Goal: Task Accomplishment & Management: Manage account settings

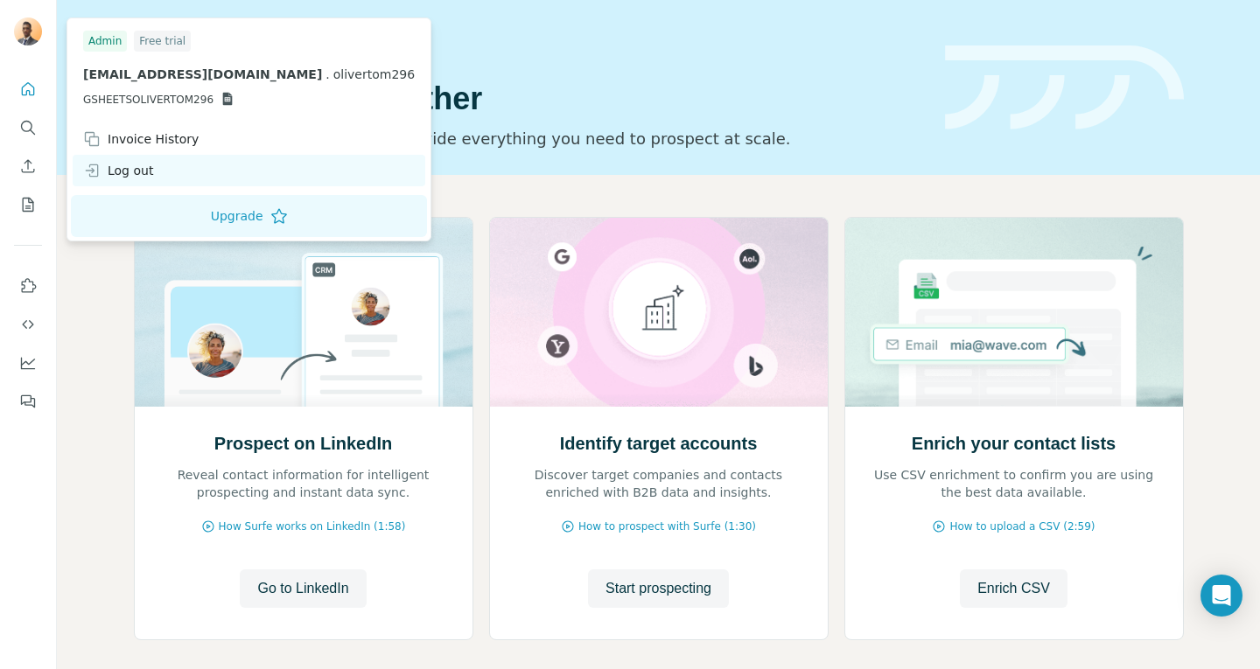
click at [170, 185] on div "Log out" at bounding box center [249, 170] width 353 height 31
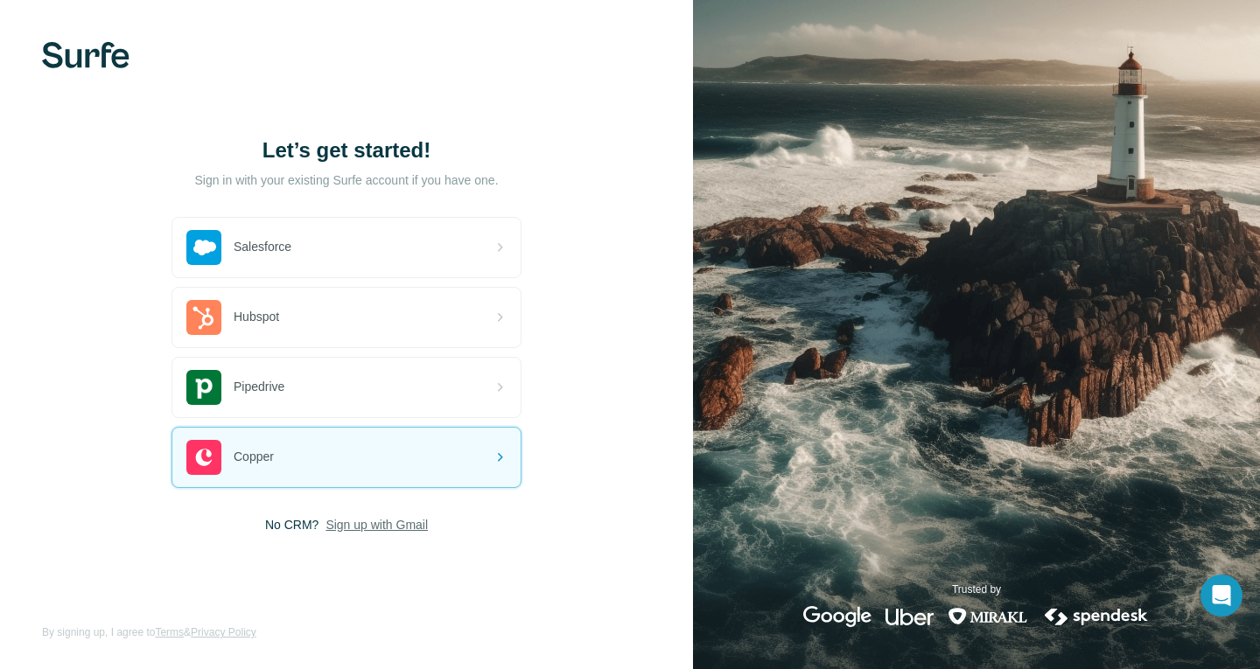
click at [384, 531] on span "Sign up with Gmail" at bounding box center [376, 524] width 102 height 17
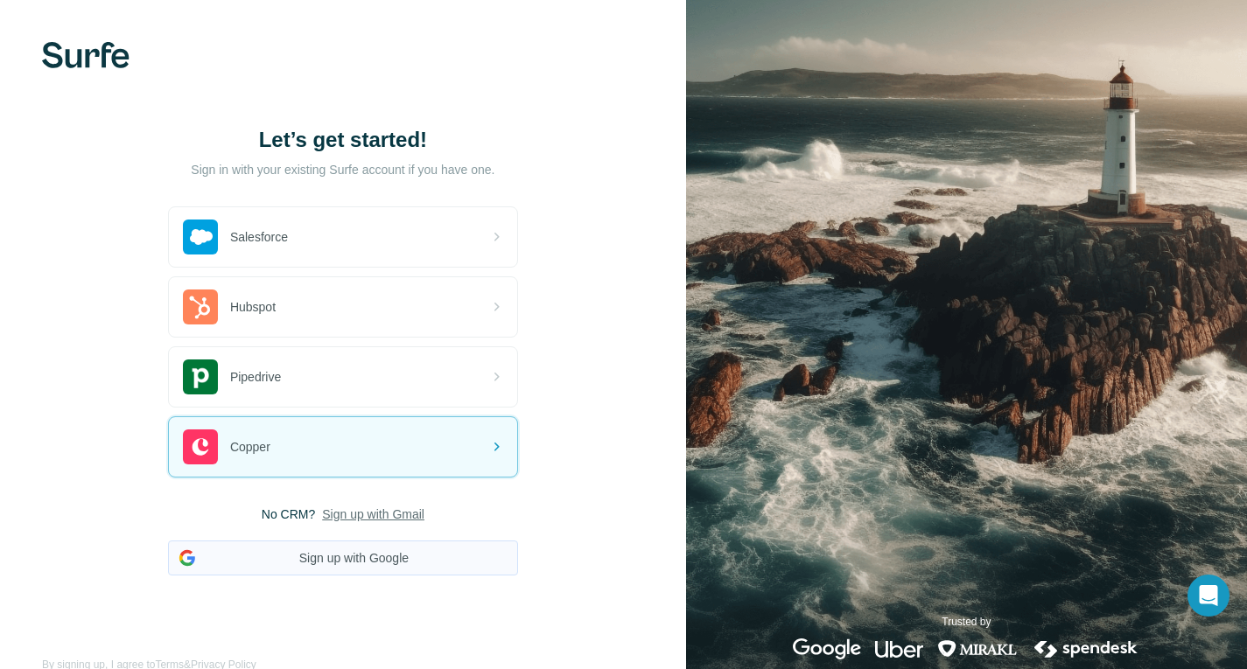
click at [390, 562] on button "Sign up with Google" at bounding box center [343, 558] width 350 height 35
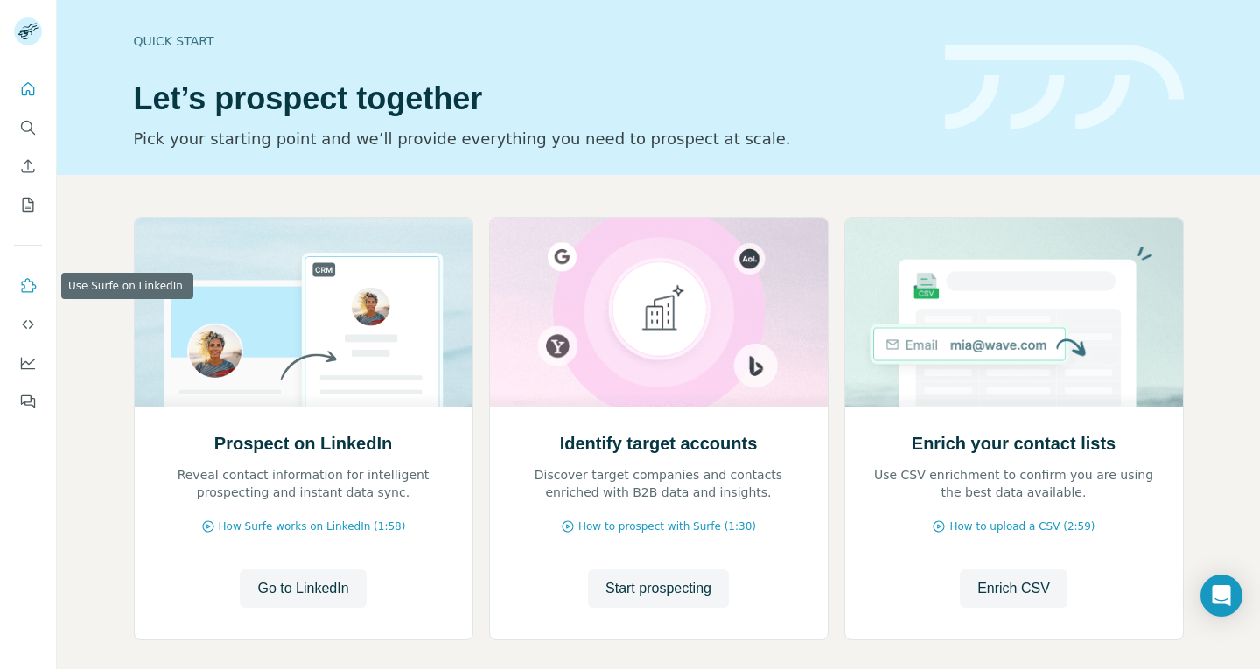
click at [31, 289] on icon "Use Surfe on LinkedIn" at bounding box center [27, 285] width 17 height 17
click at [25, 332] on icon "Use Surfe API" at bounding box center [27, 324] width 17 height 17
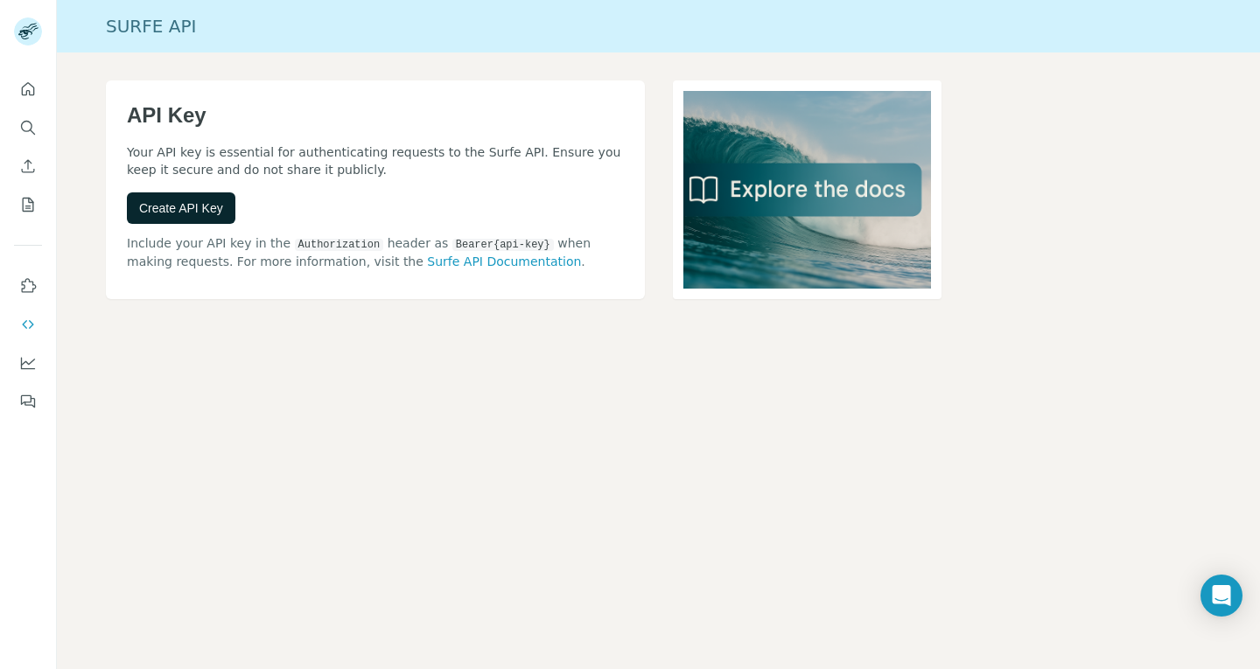
click at [192, 202] on span "Create API Key" at bounding box center [181, 207] width 84 height 17
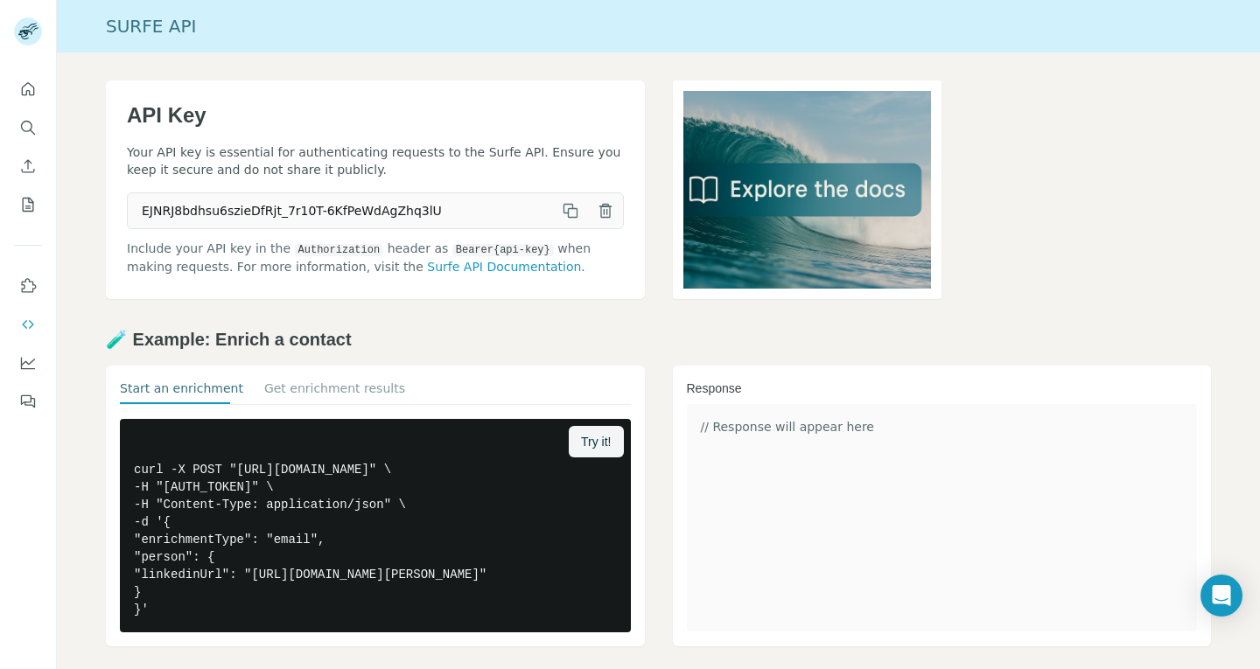
click at [562, 206] on icon "button" at bounding box center [570, 210] width 17 height 17
